Goal: Task Accomplishment & Management: Use online tool/utility

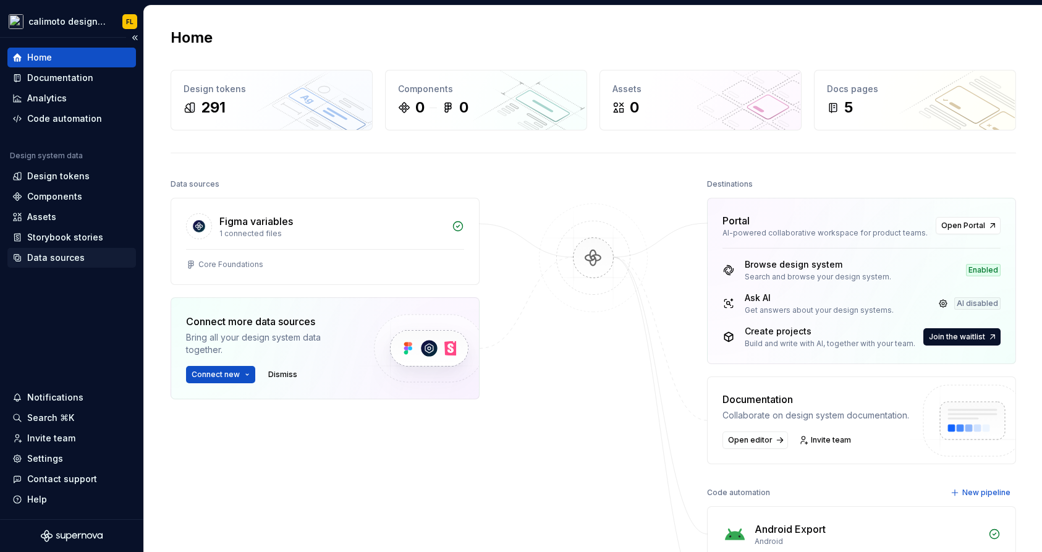
click at [51, 263] on div "Data sources" at bounding box center [55, 258] width 57 height 12
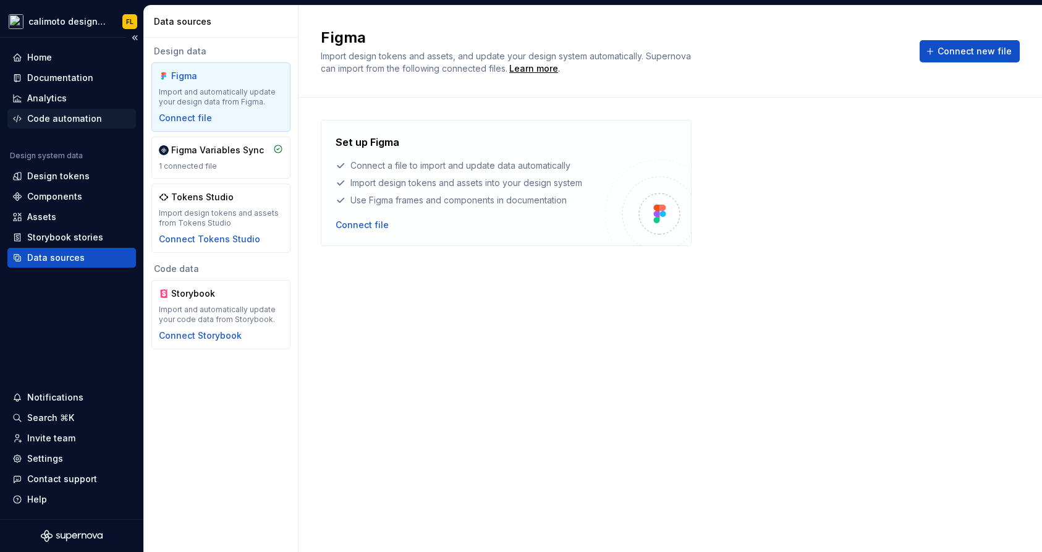
click at [45, 117] on div "Code automation" at bounding box center [64, 119] width 75 height 12
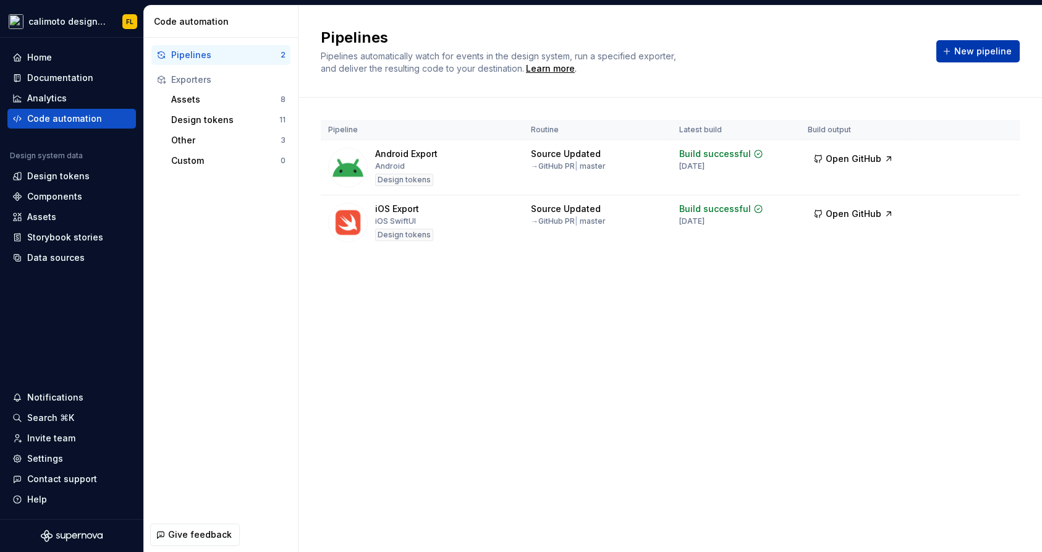
click at [960, 58] on button "New pipeline" at bounding box center [978, 51] width 83 height 22
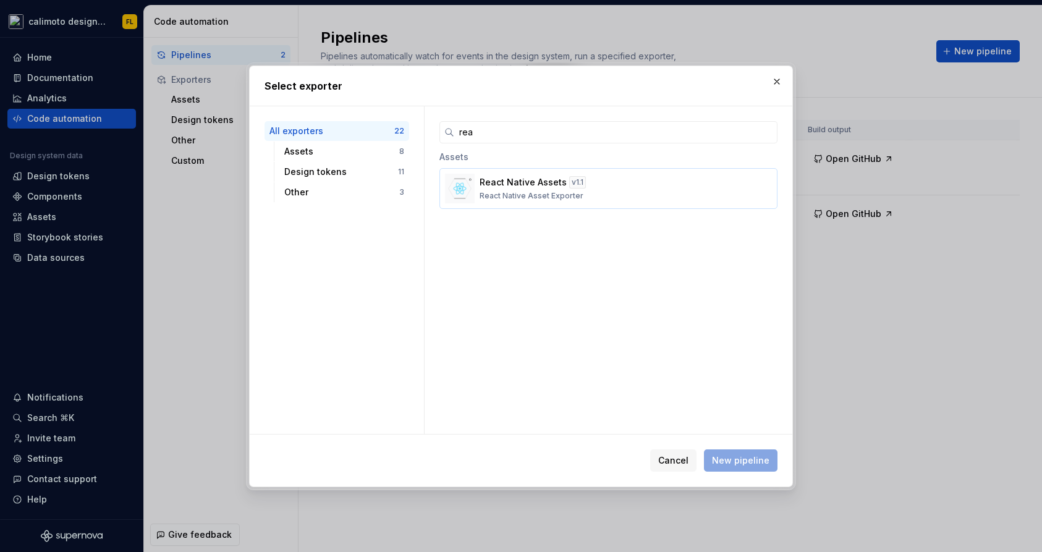
type input "rea"
click at [490, 173] on button "React Native Assets v 1.1 React Native Asset Exporter" at bounding box center [609, 188] width 338 height 41
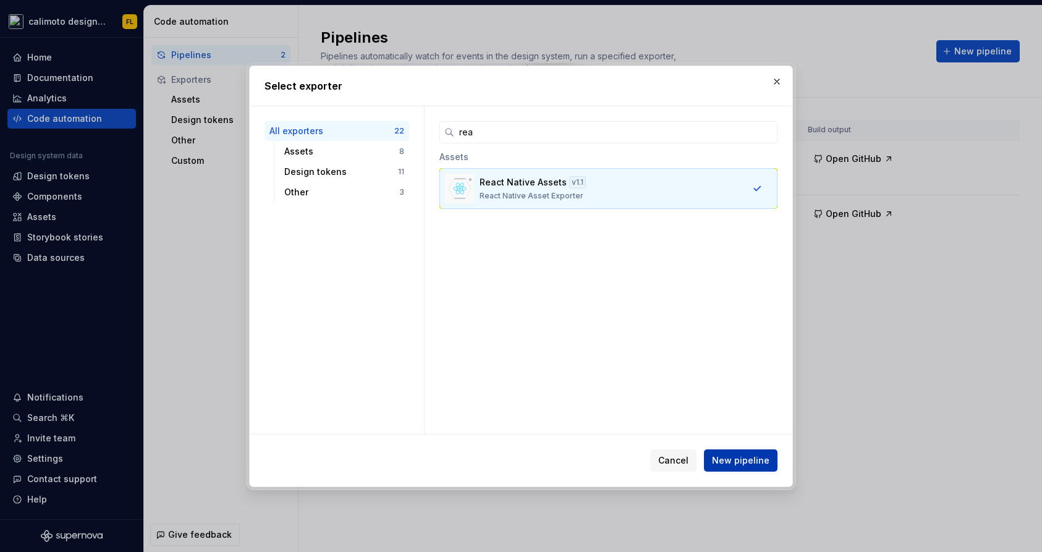
click at [732, 461] on span "New pipeline" at bounding box center [740, 460] width 57 height 12
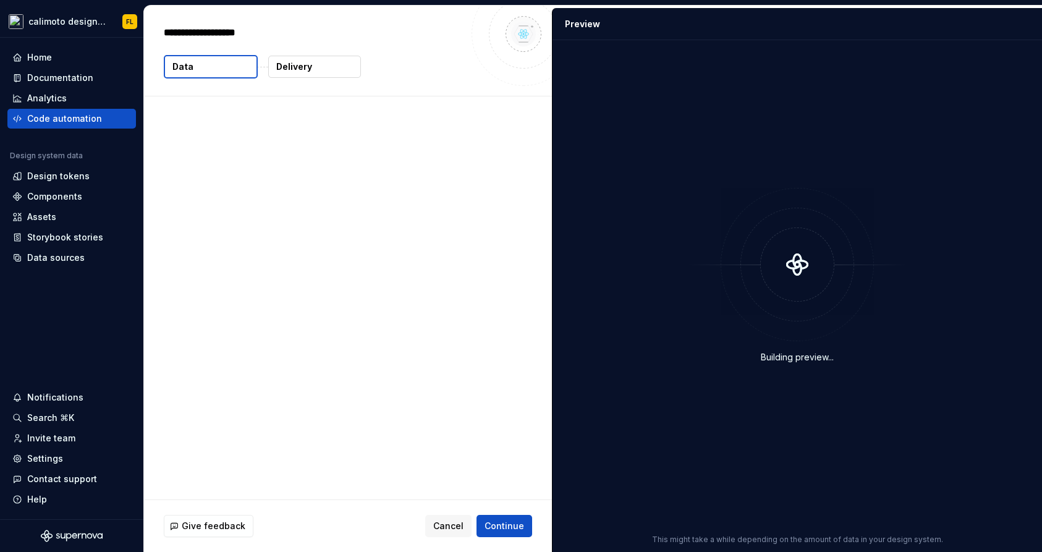
type textarea "*"
click at [446, 521] on span "Cancel" at bounding box center [448, 526] width 30 height 12
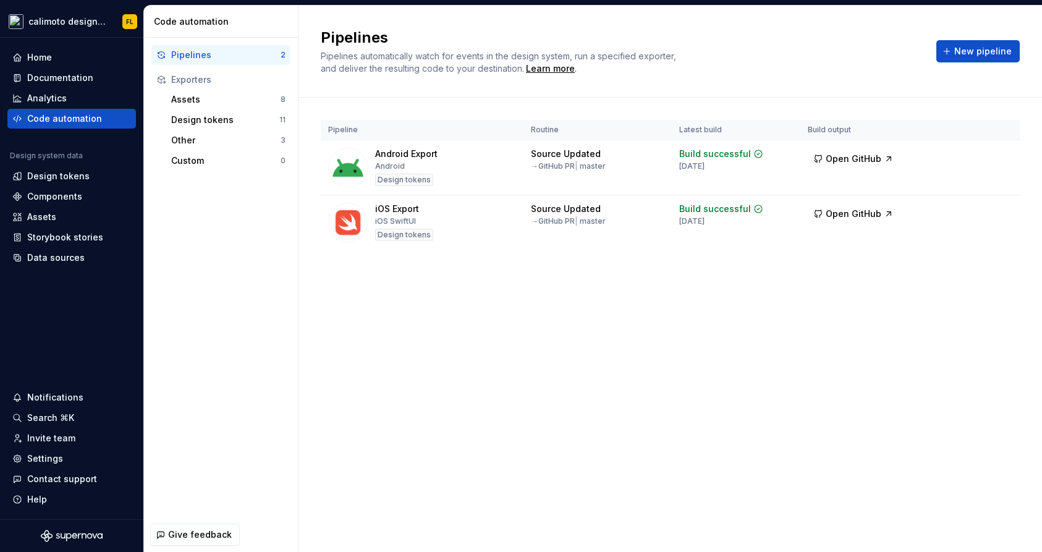
click at [944, 72] on div "Pipelines Pipelines automatically watch for events in the design system, run a …" at bounding box center [670, 51] width 699 height 47
click at [957, 64] on div "Pipelines Pipelines automatically watch for events in the design system, run a …" at bounding box center [670, 51] width 699 height 47
click at [974, 50] on span "New pipeline" at bounding box center [983, 51] width 57 height 12
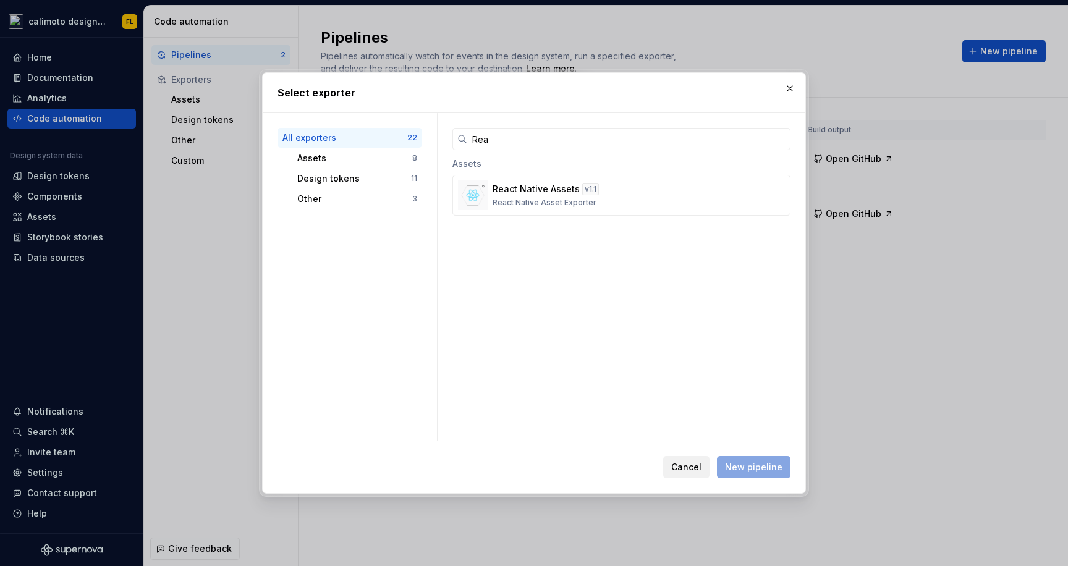
type input "Rea"
click at [697, 462] on span "Cancel" at bounding box center [686, 467] width 30 height 12
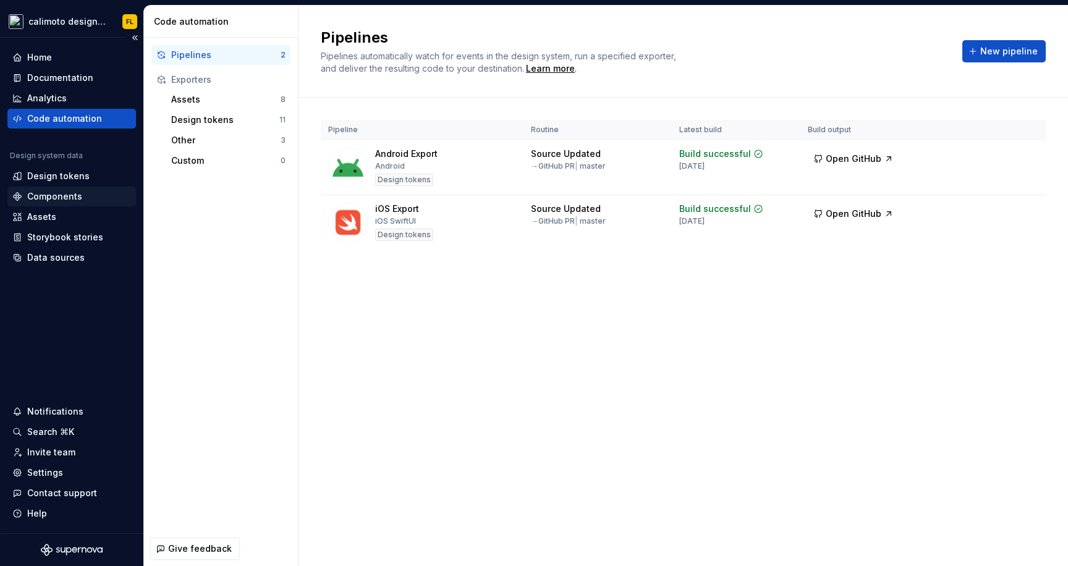
click at [41, 200] on div "Components" at bounding box center [54, 196] width 55 height 12
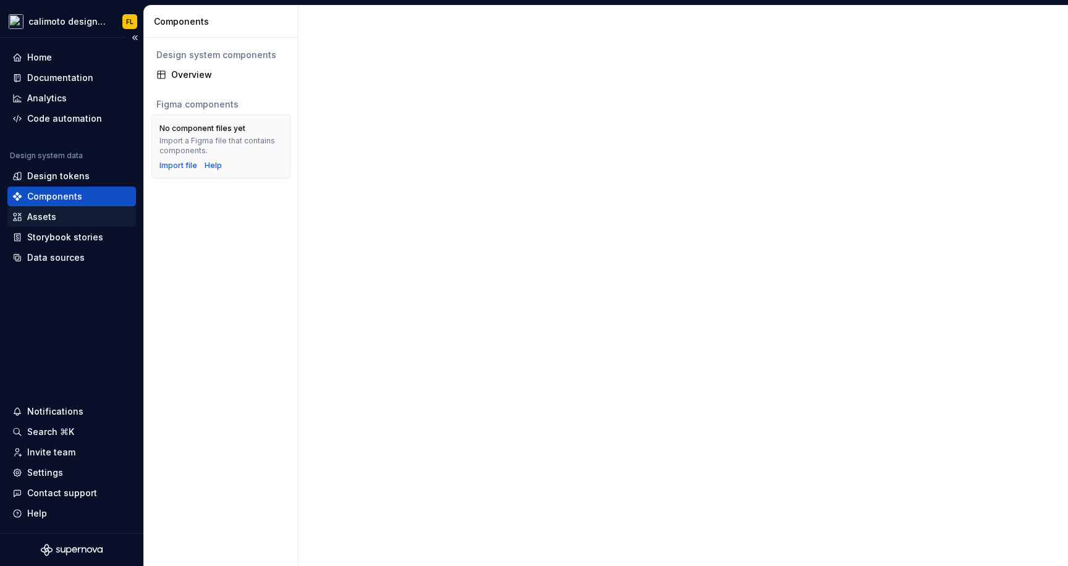
click at [43, 214] on div "Assets" at bounding box center [41, 217] width 29 height 12
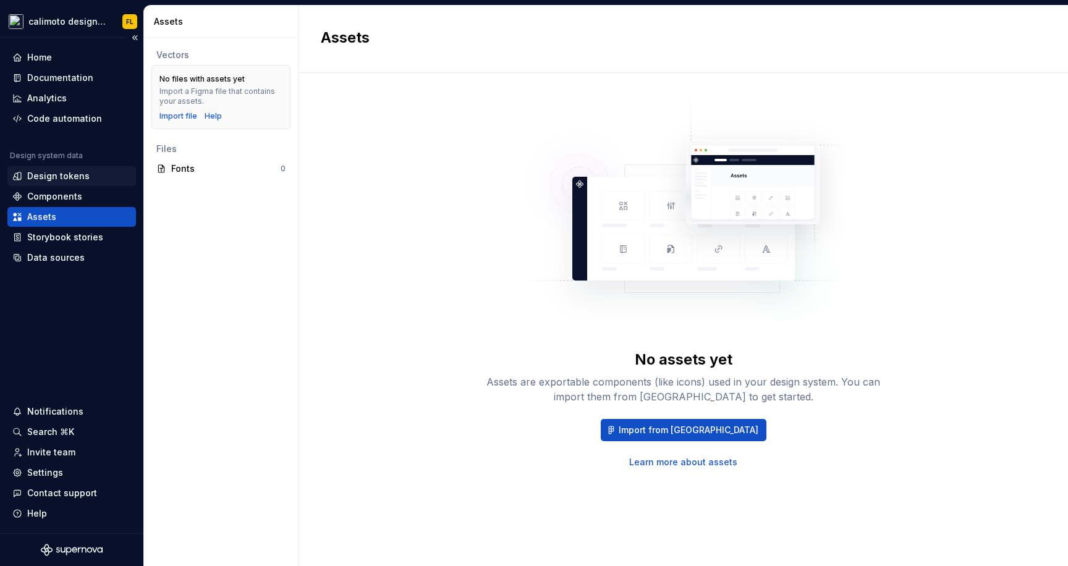
click at [38, 171] on div "Design tokens" at bounding box center [58, 176] width 62 height 12
